Goal: Find specific page/section: Find specific page/section

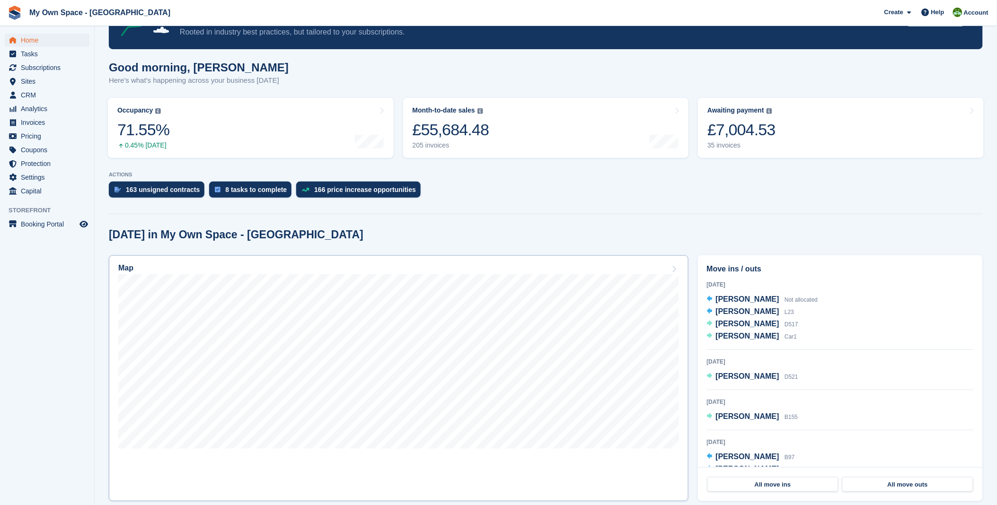
scroll to position [105, 0]
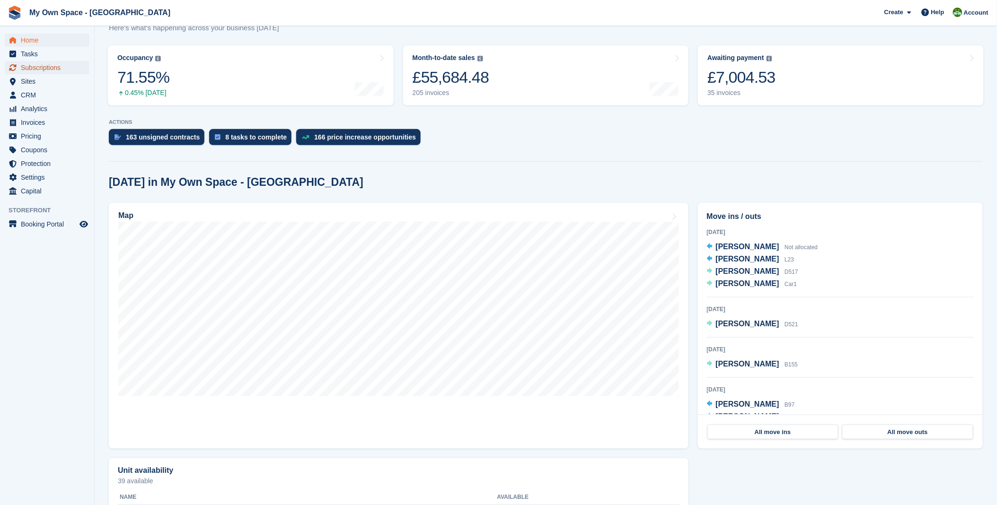
click at [47, 72] on span "Subscriptions" at bounding box center [49, 67] width 57 height 13
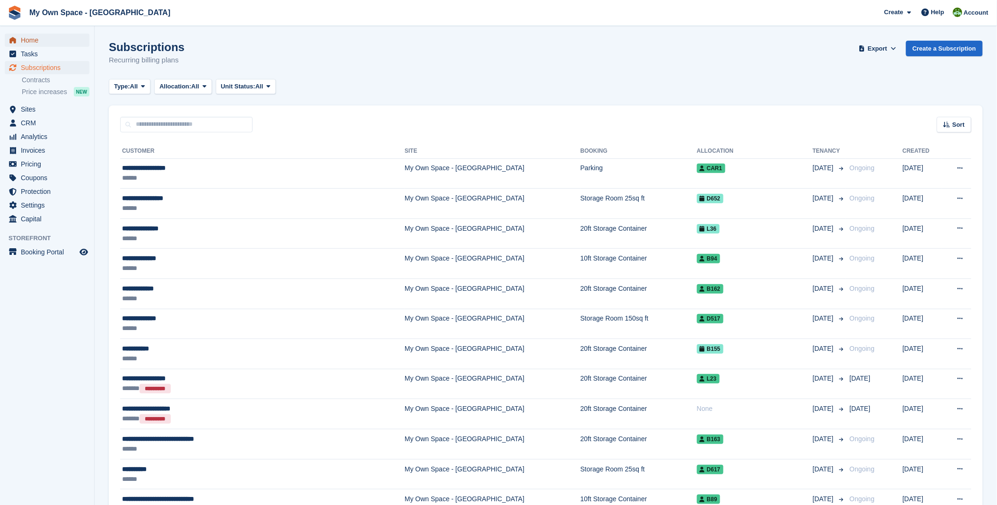
click at [35, 38] on span "Home" at bounding box center [49, 40] width 57 height 13
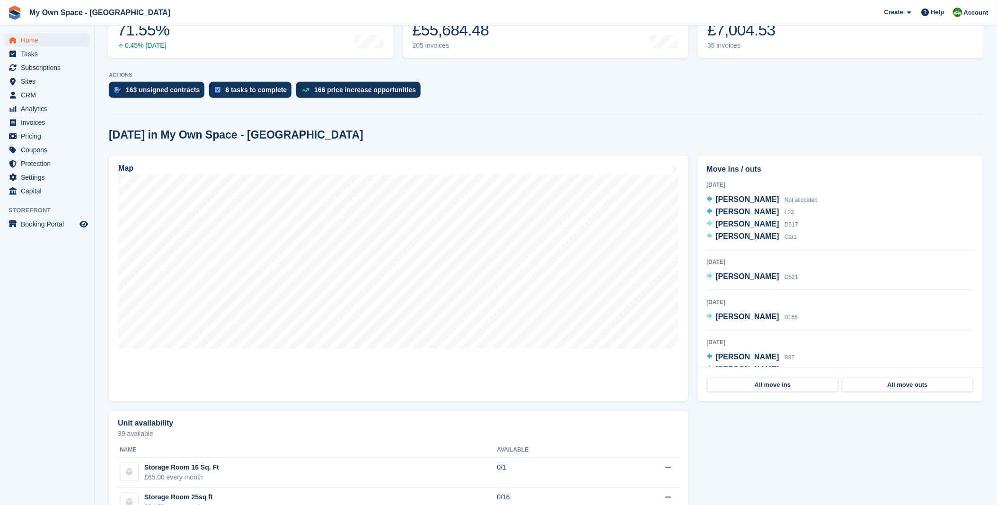
scroll to position [158, 0]
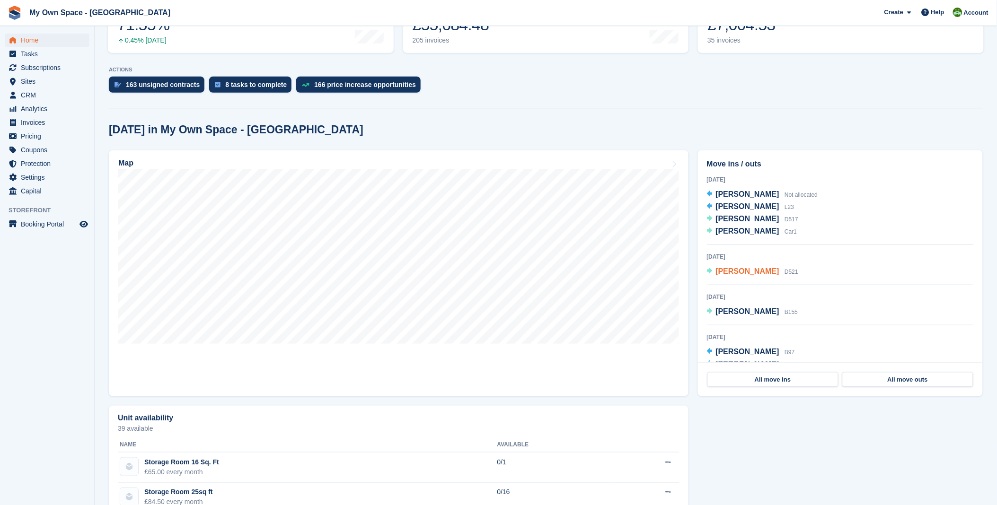
click at [744, 275] on span "[PERSON_NAME]" at bounding box center [747, 271] width 63 height 8
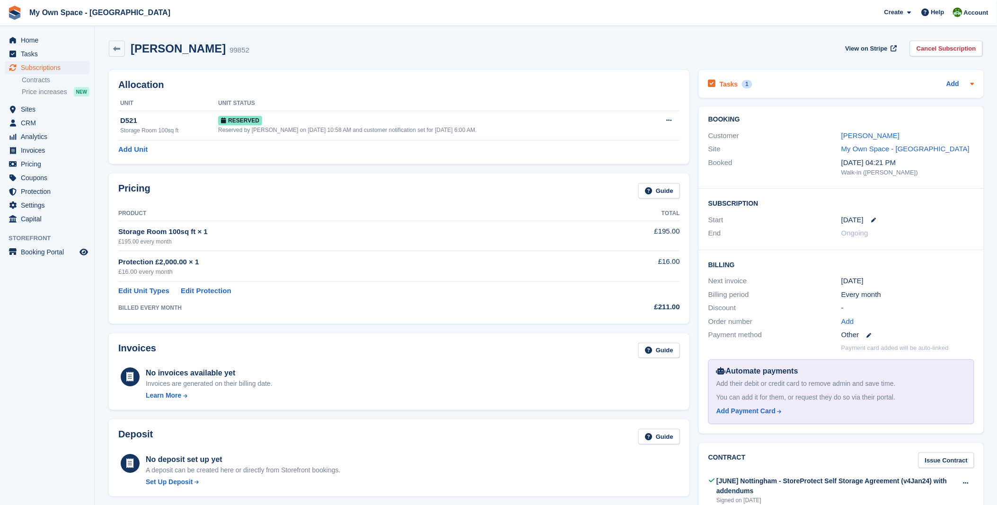
click at [720, 87] on h2 "Tasks" at bounding box center [729, 84] width 18 height 9
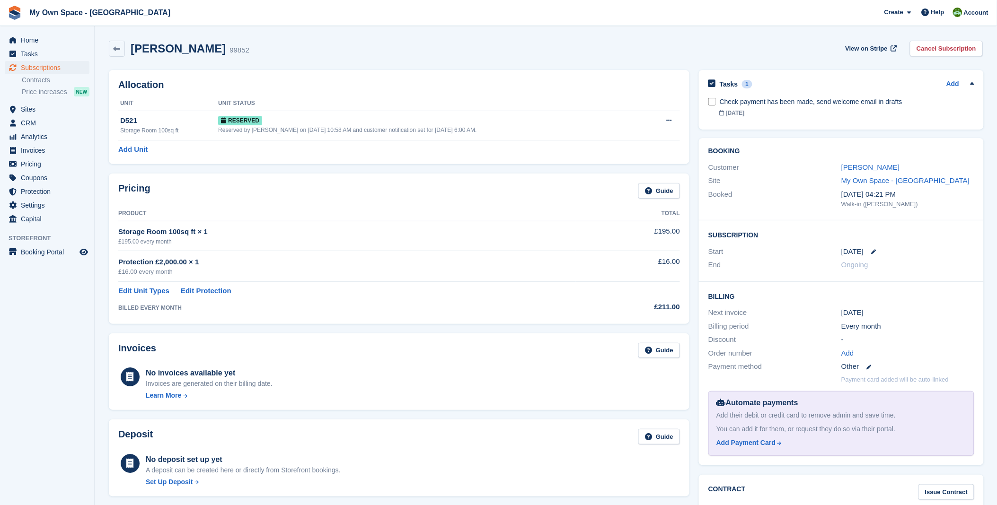
click at [626, 51] on div "Charlotte Stones 99852 View on Stripe Cancel Subscription" at bounding box center [546, 49] width 874 height 16
click at [48, 40] on span "Home" at bounding box center [49, 40] width 57 height 13
